Goal: Transaction & Acquisition: Purchase product/service

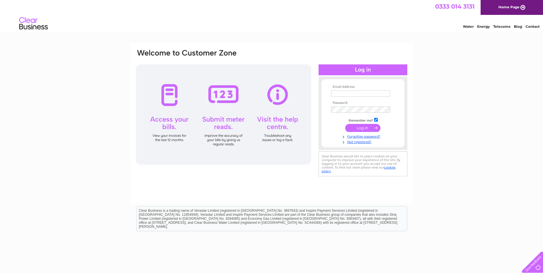
click at [341, 92] on input "text" at bounding box center [360, 93] width 59 height 6
type input "peslimited@hotmail.com"
click at [345, 124] on input "submit" at bounding box center [362, 128] width 35 height 8
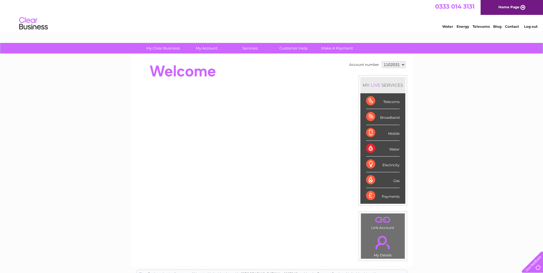
click at [383, 198] on div "Payments" at bounding box center [382, 195] width 33 height 15
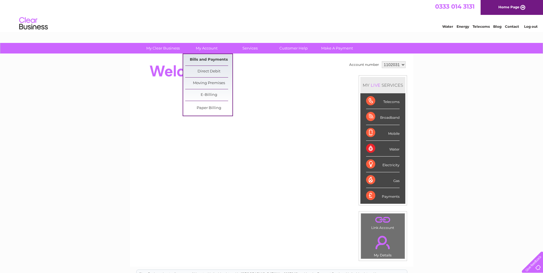
click at [202, 57] on link "Bills and Payments" at bounding box center [208, 59] width 47 height 11
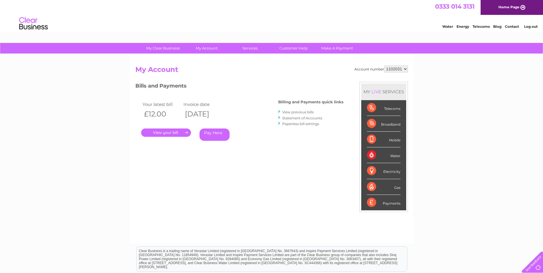
click at [172, 137] on div "Your latest bill Invoice date £12.00 11/08/2025 . Pay Here" at bounding box center [198, 122] width 126 height 54
click at [172, 134] on link "." at bounding box center [166, 132] width 50 height 8
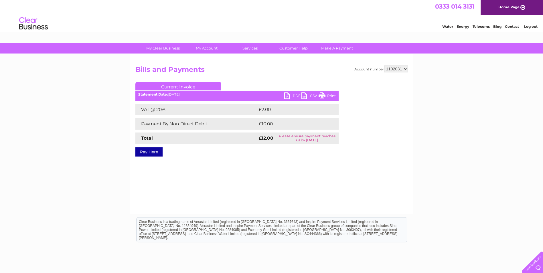
click at [289, 96] on link "PDF" at bounding box center [292, 96] width 17 height 8
click at [152, 152] on link "Pay Here" at bounding box center [148, 151] width 27 height 9
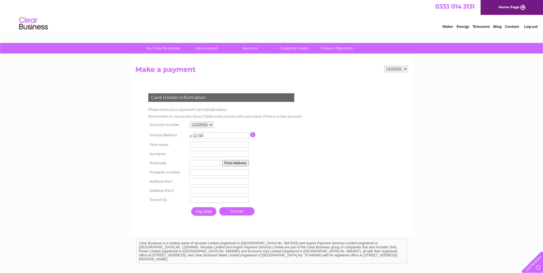
click at [203, 145] on input "text" at bounding box center [219, 145] width 59 height 6
type input "[PERSON_NAME]"
type input "sawicki"
click at [194, 162] on input "text" at bounding box center [205, 163] width 30 height 6
type input "s3 8aw"
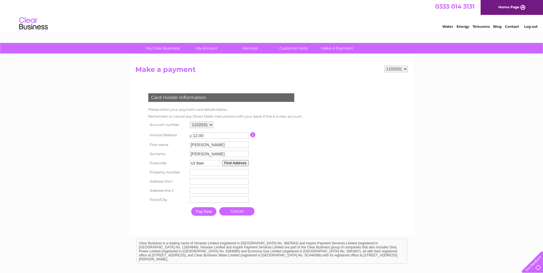
click at [238, 162] on button "Find Address" at bounding box center [235, 163] width 27 height 6
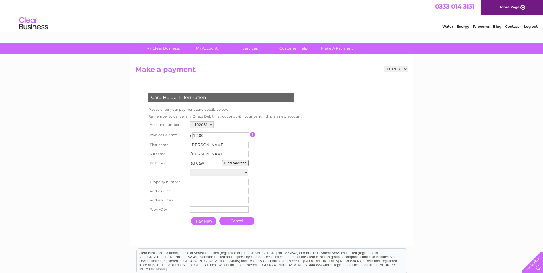
click at [238, 162] on button "Find Address" at bounding box center [235, 163] width 27 height 6
click at [247, 173] on select "Clifton Works, Neepsend Lane Unit 2, Toledo Works, Neepsend Lane Unit 3, Toledo…" at bounding box center [219, 172] width 59 height 7
select select ",Neepsend Lane,,Sheffield"
click at [190, 169] on select "Clifton Works, Neepsend Lane Unit 2, Toledo Works, Neepsend Lane Unit 3, Toledo…" at bounding box center [219, 172] width 59 height 7
type input "Neepsend Lane"
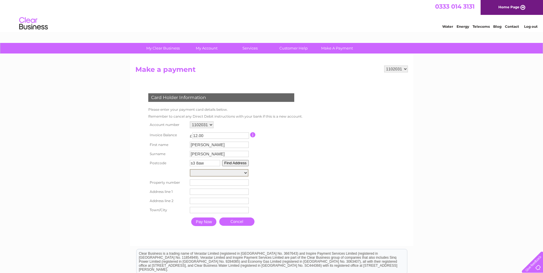
type input "Sheffield"
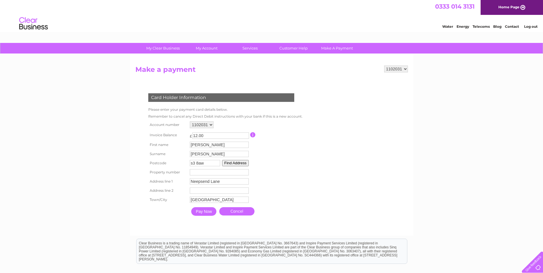
click at [219, 174] on input "number" at bounding box center [219, 172] width 59 height 6
click at [201, 212] on input "Pay Now" at bounding box center [203, 211] width 25 height 9
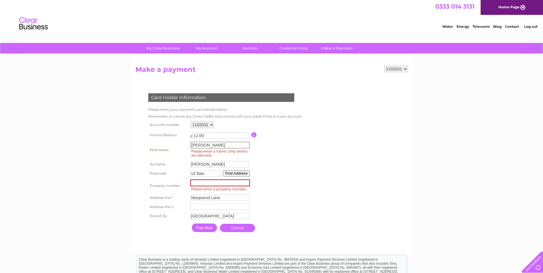
click at [214, 146] on input "natalie" at bounding box center [219, 145] width 59 height 7
click at [215, 145] on input "natalie" at bounding box center [219, 145] width 59 height 7
type input "n"
type input "natalie"
click at [200, 185] on input "number" at bounding box center [219, 182] width 59 height 7
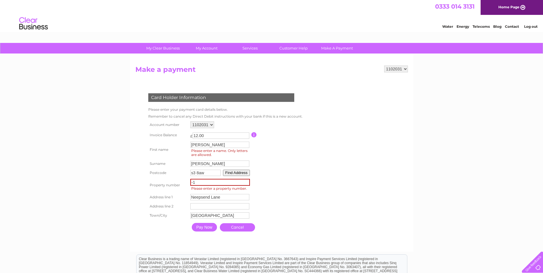
click at [247, 184] on input "-1" at bounding box center [219, 182] width 59 height 7
click at [246, 182] on input "0" at bounding box center [219, 182] width 59 height 7
click at [246, 182] on input "1" at bounding box center [219, 182] width 59 height 7
type input "2"
click at [246, 182] on input "2" at bounding box center [219, 182] width 59 height 7
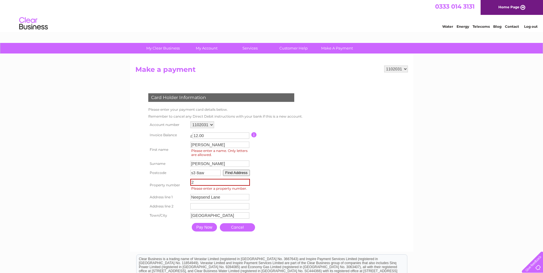
click at [279, 195] on table "Account number 1102031 Invoice Balance £ 12.00 First name natalie Surname 2" at bounding box center [225, 177] width 156 height 114
click at [205, 226] on input "Pay Now" at bounding box center [203, 226] width 25 height 9
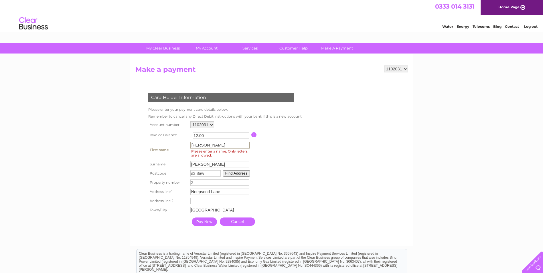
click at [209, 147] on input "natalie" at bounding box center [219, 145] width 59 height 7
type input "n"
click at [346, 153] on form "1102031 Make a payment Card Holder Information Please enter your payment card d…" at bounding box center [271, 153] width 272 height 174
click at [199, 222] on input "Pay Now" at bounding box center [203, 221] width 25 height 9
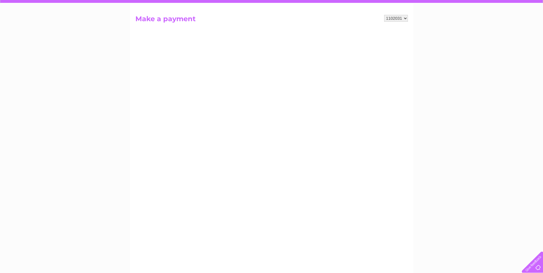
scroll to position [29, 0]
